Goal: Check status: Check status

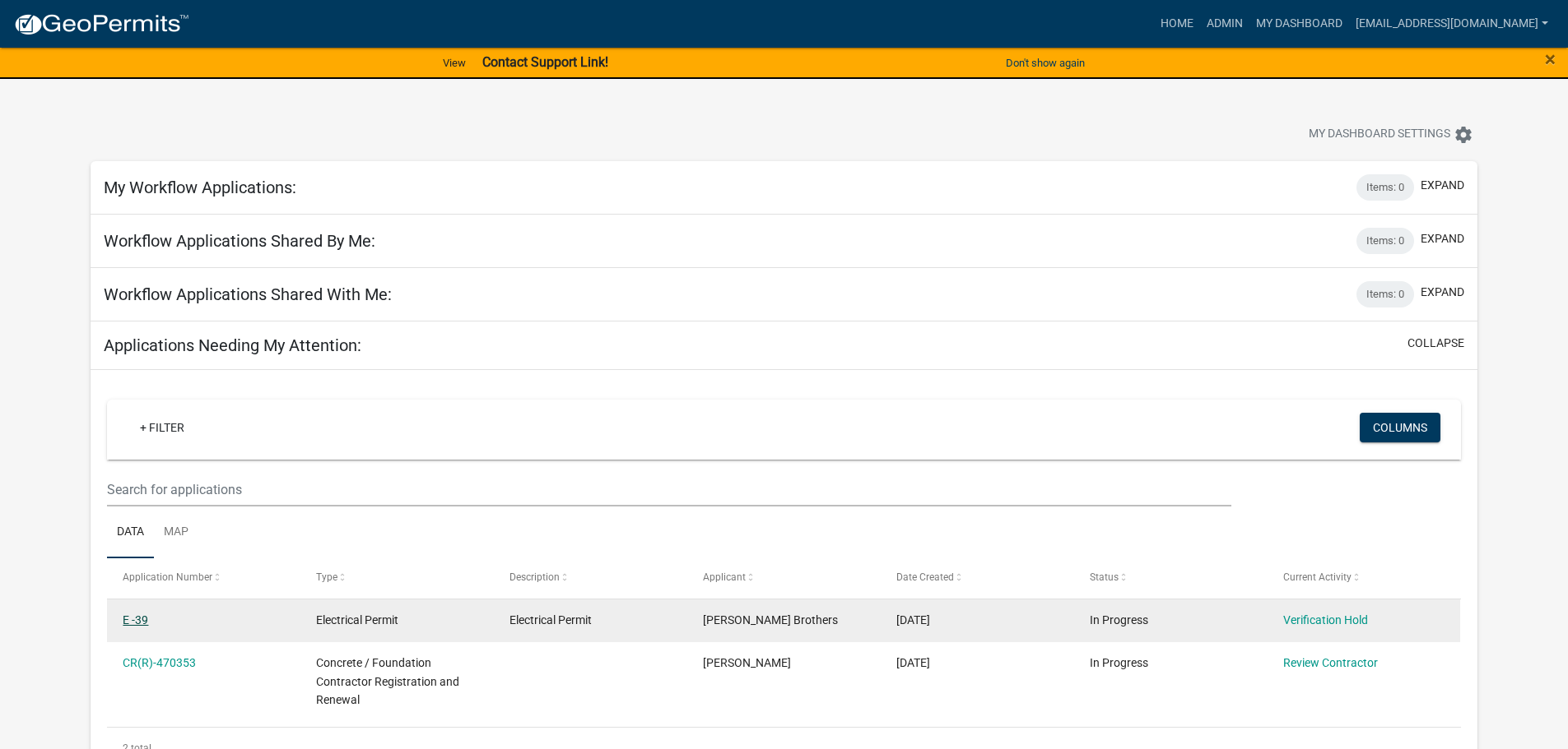
click at [138, 616] on link "E -39" at bounding box center [135, 620] width 25 height 13
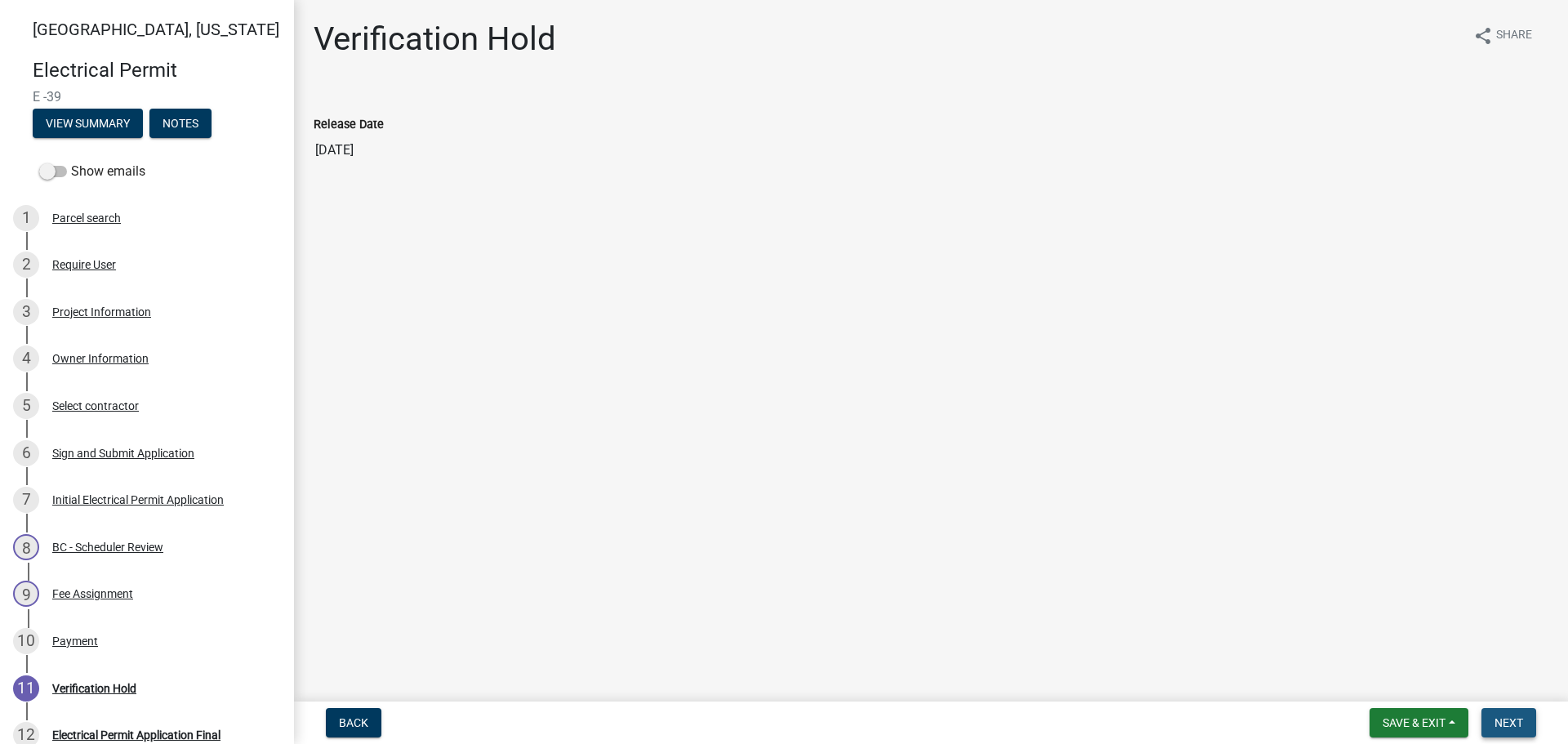
click at [1515, 725] on span "Next" at bounding box center [1509, 723] width 28 height 13
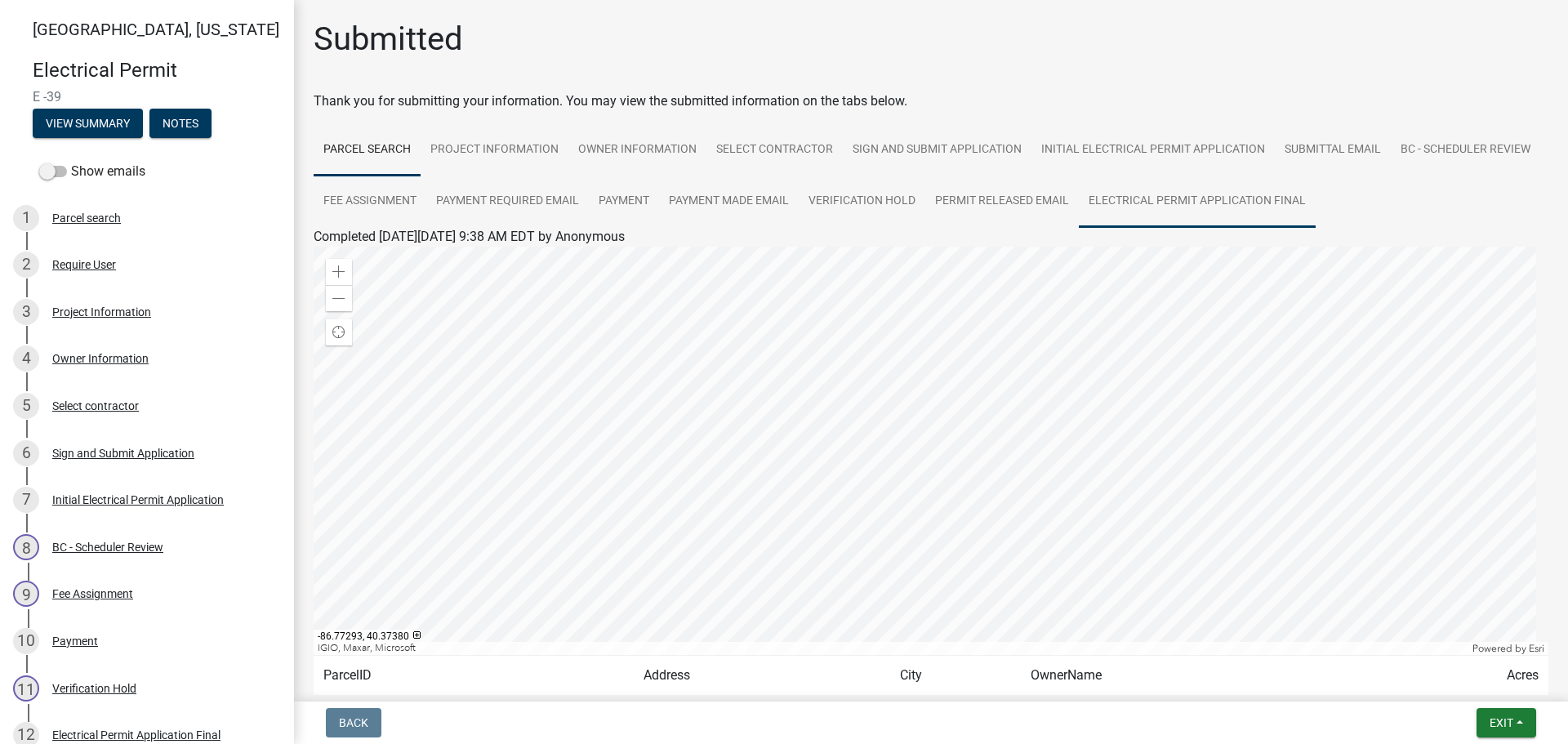
click at [1285, 209] on link "Electrical Permit Application Final" at bounding box center [1198, 201] width 237 height 53
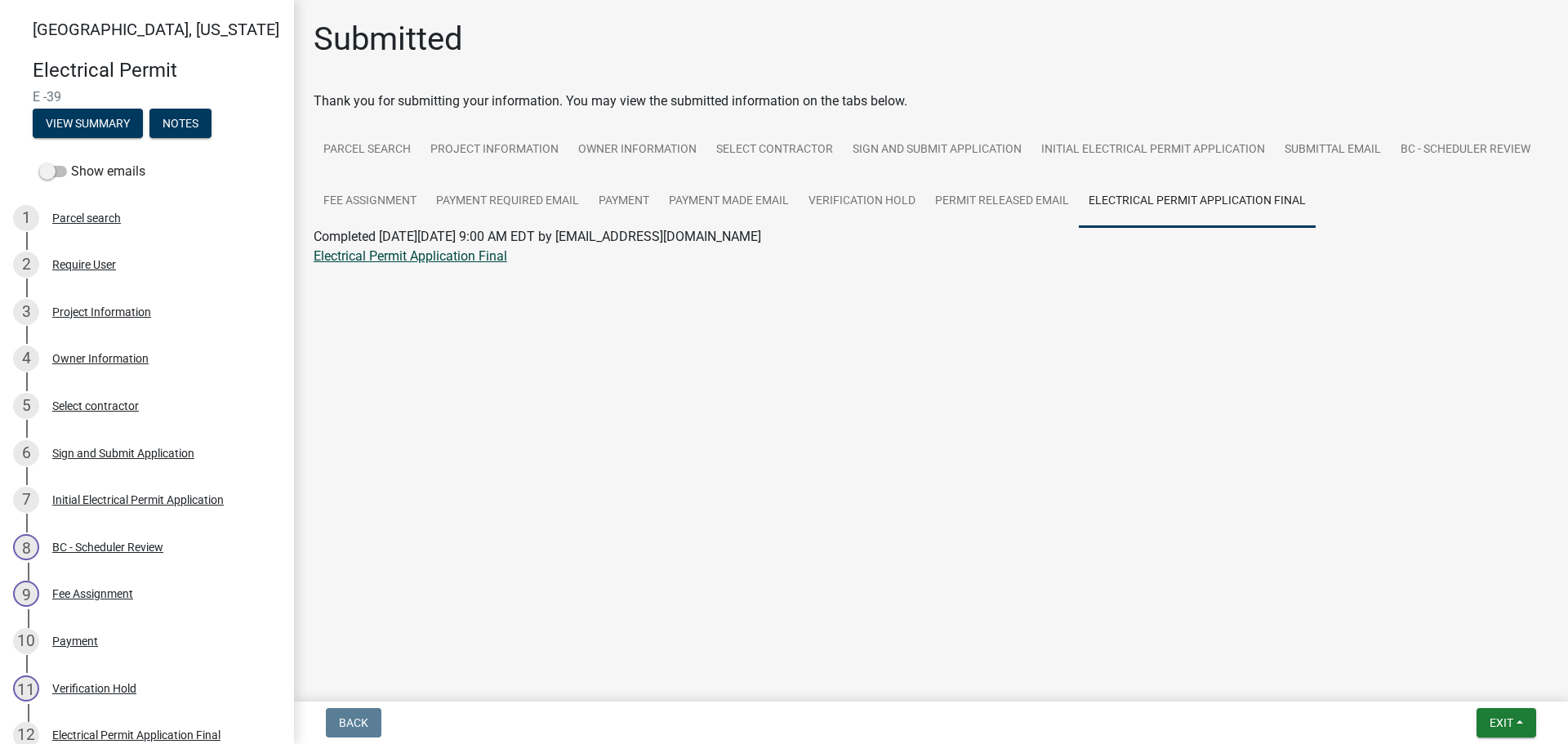
click at [481, 254] on link "Electrical Permit Application Final" at bounding box center [410, 255] width 194 height 15
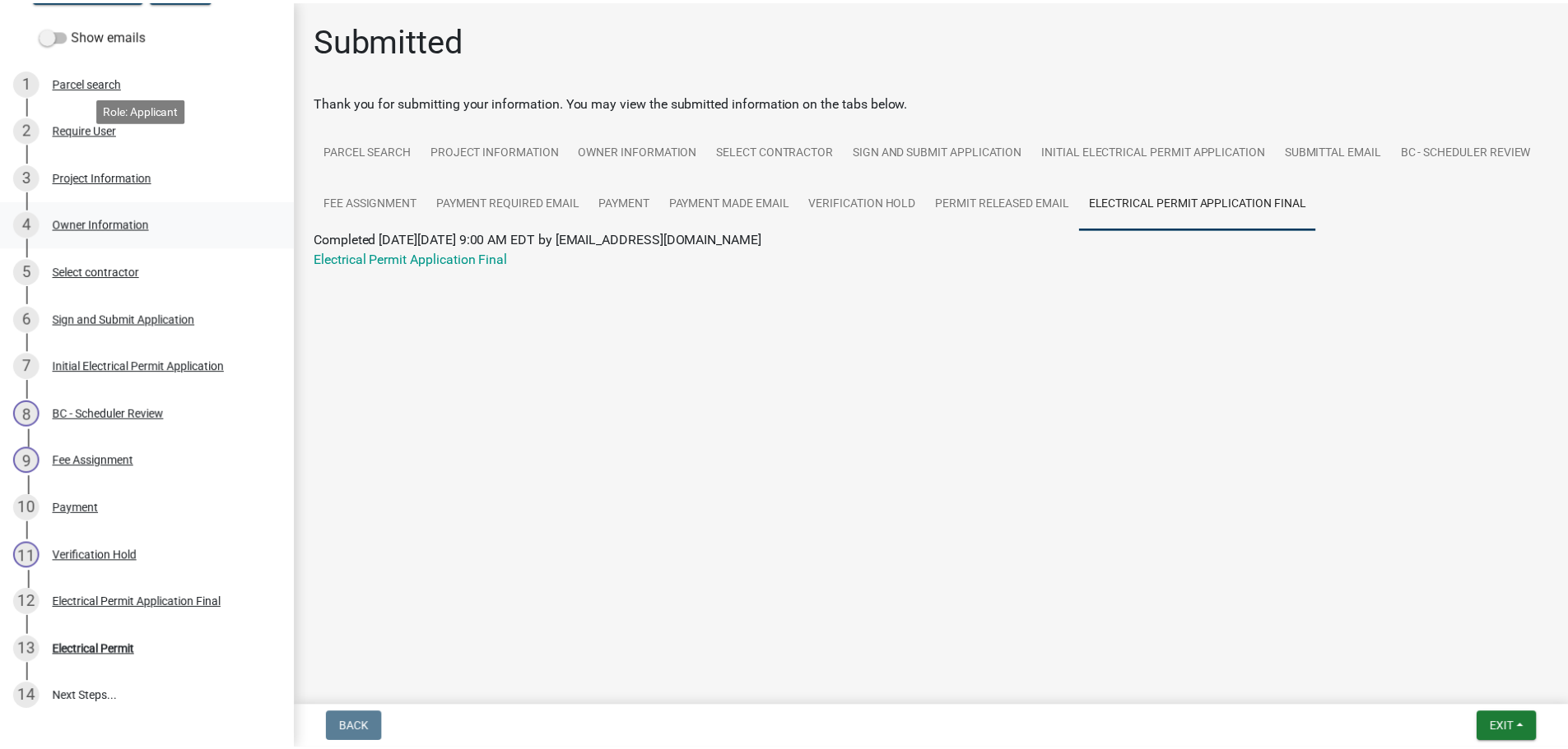
scroll to position [263, 0]
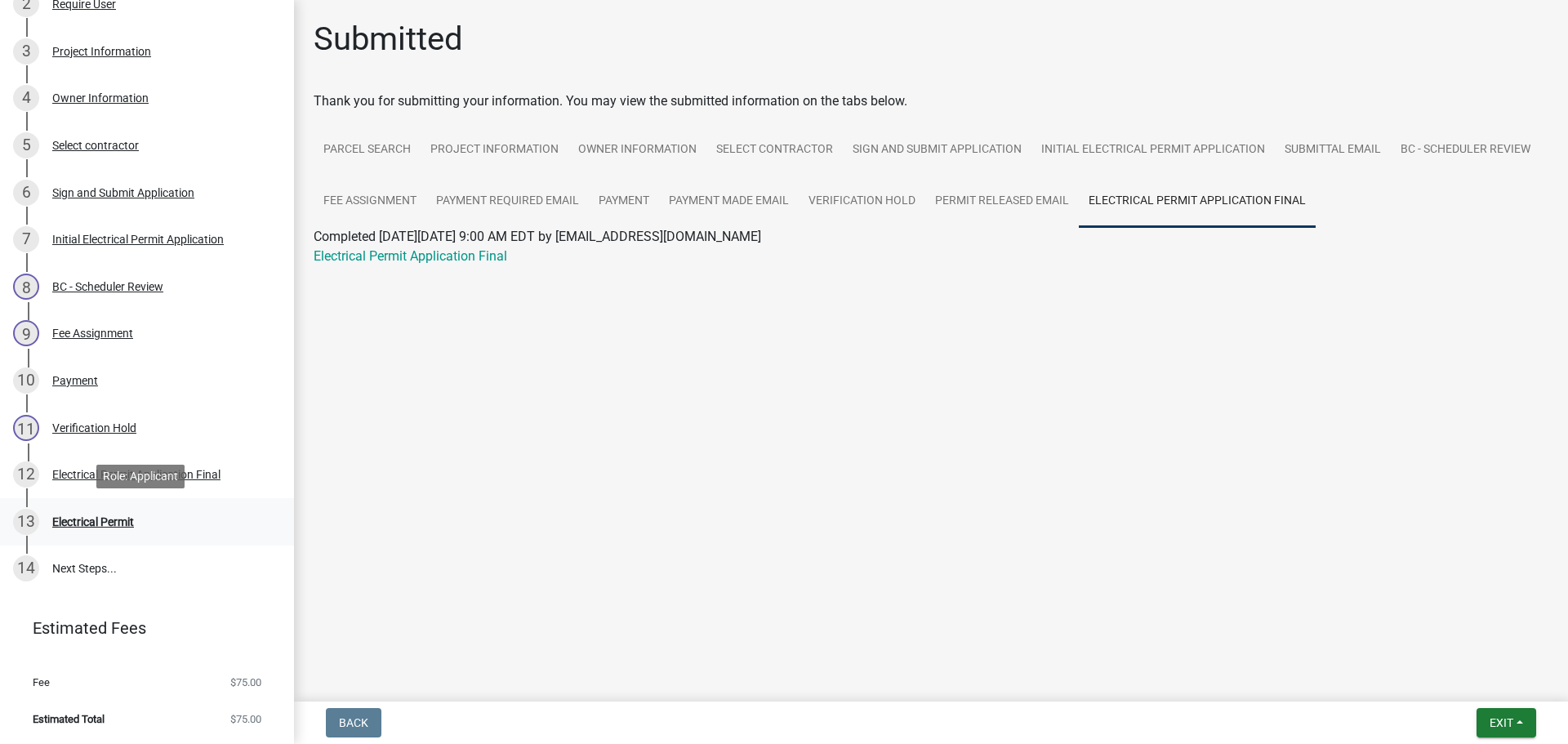
click at [102, 520] on div "Electrical Permit" at bounding box center [93, 522] width 82 height 12
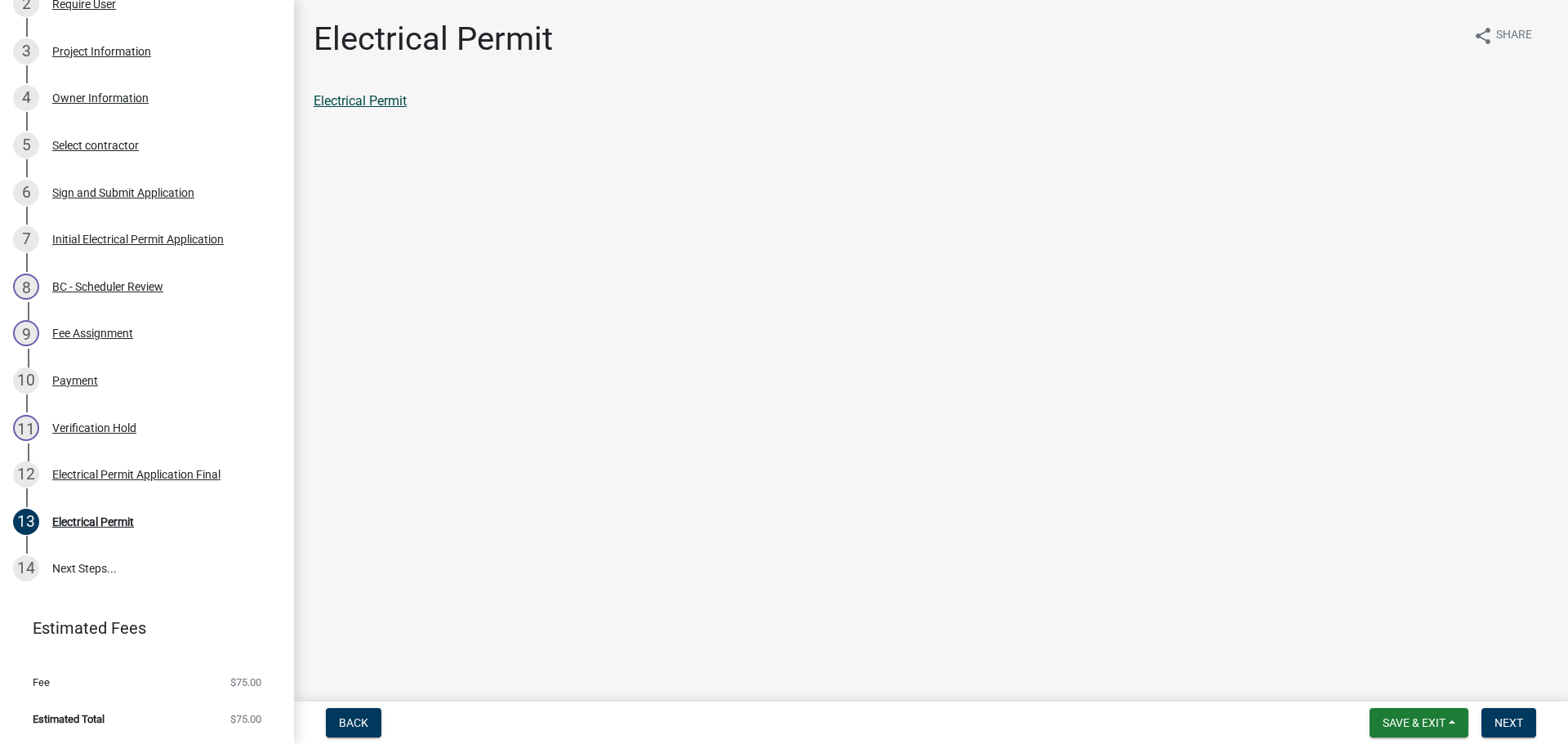
click at [379, 96] on link "Electrical Permit" at bounding box center [360, 101] width 93 height 15
click at [1501, 718] on span "Next" at bounding box center [1509, 723] width 28 height 13
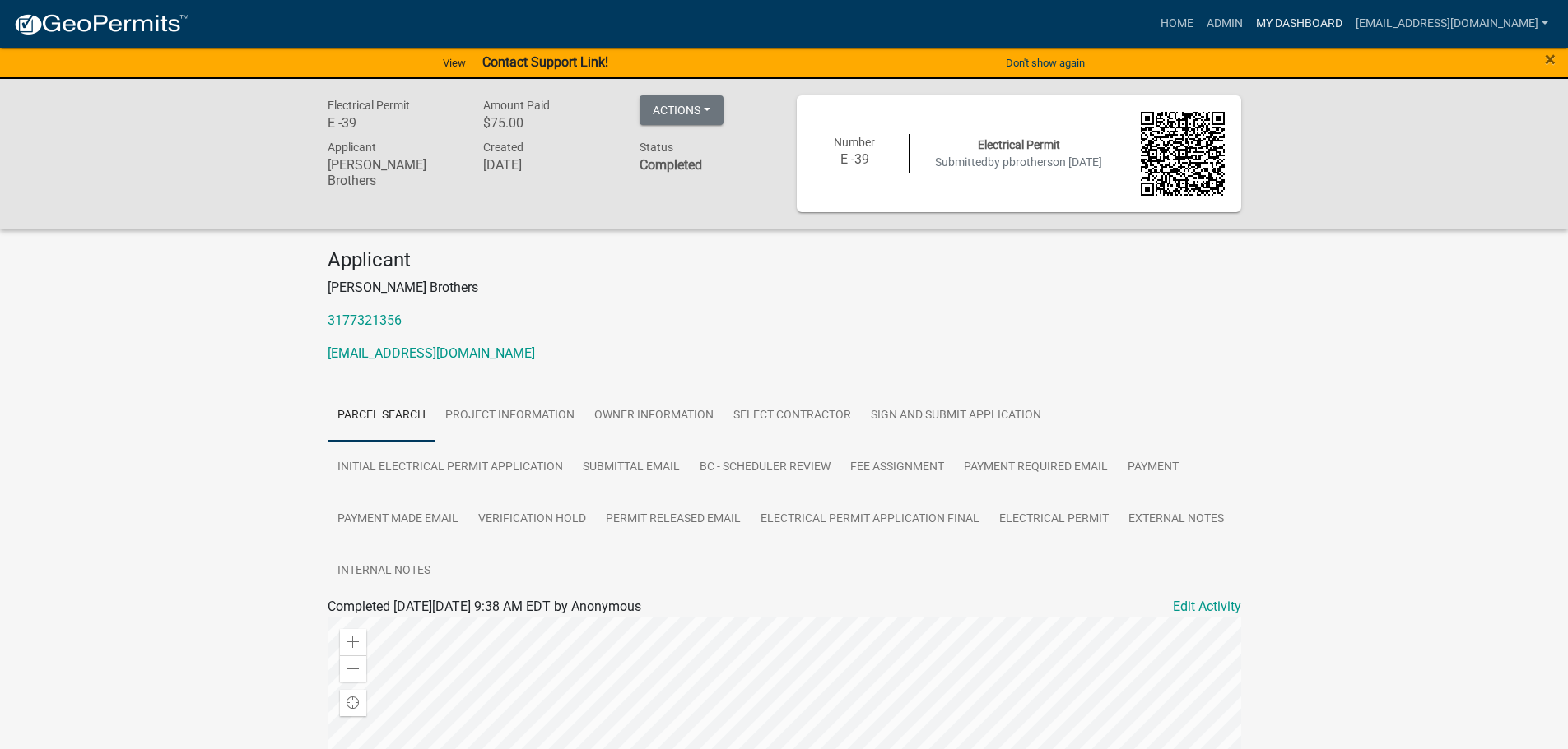
click at [1295, 21] on link "My Dashboard" at bounding box center [1298, 23] width 100 height 31
